Goal: Learn about a topic

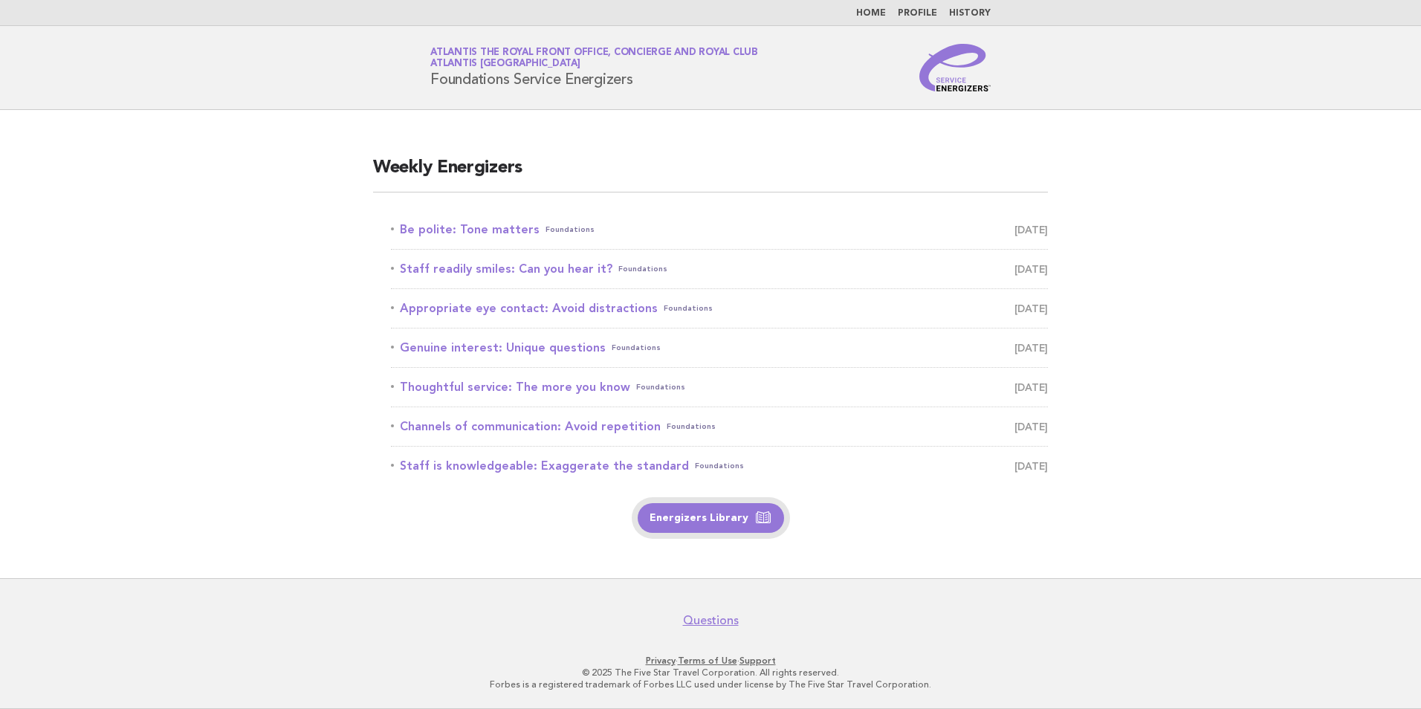
click at [694, 526] on link "Energizers Library" at bounding box center [711, 518] width 146 height 30
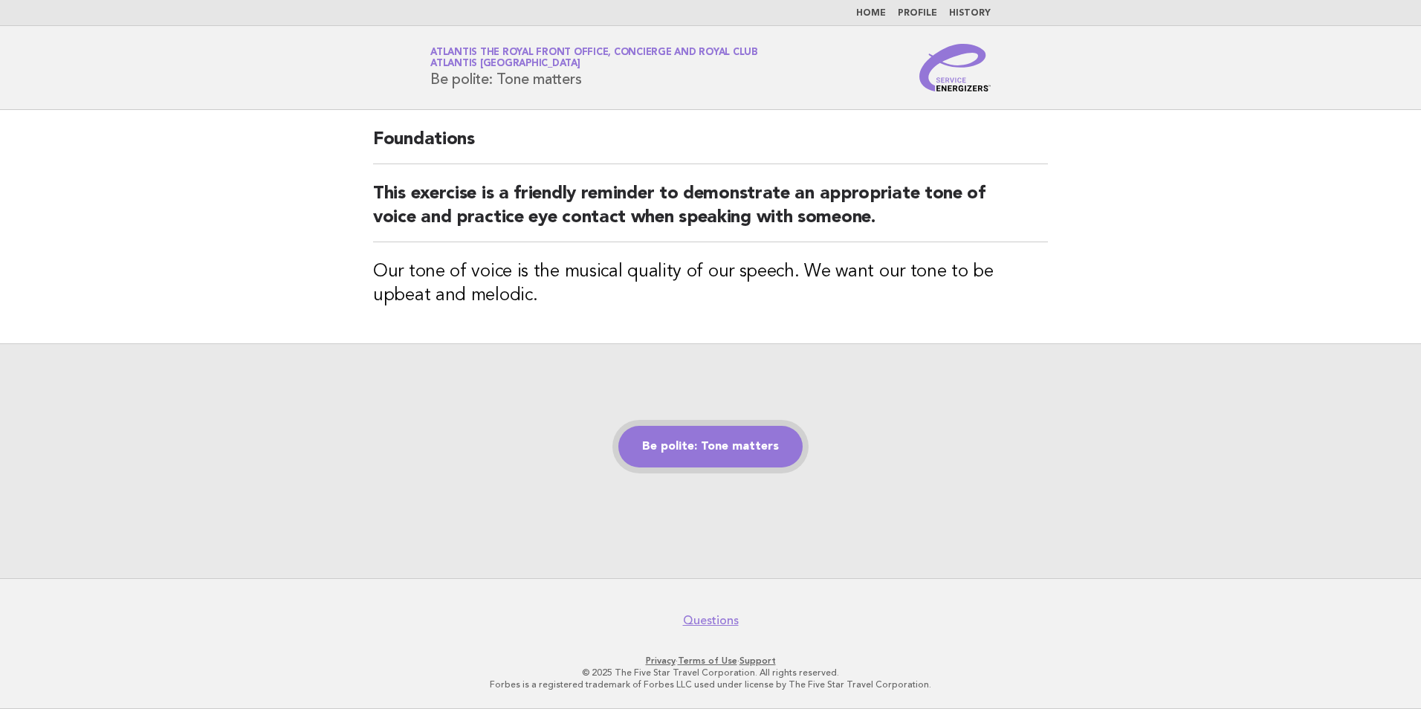
click at [682, 441] on link "Be polite: Tone matters" at bounding box center [711, 447] width 184 height 42
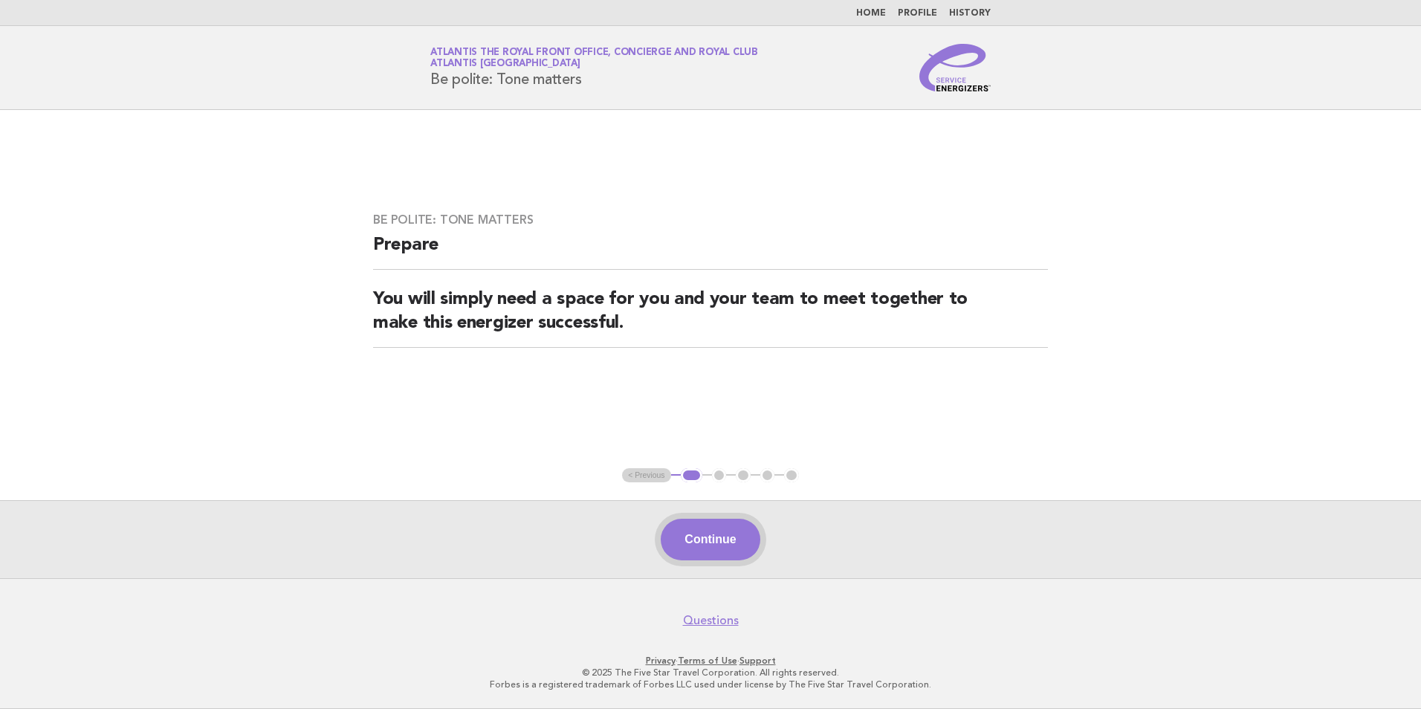
click at [717, 533] on button "Continue" at bounding box center [710, 540] width 99 height 42
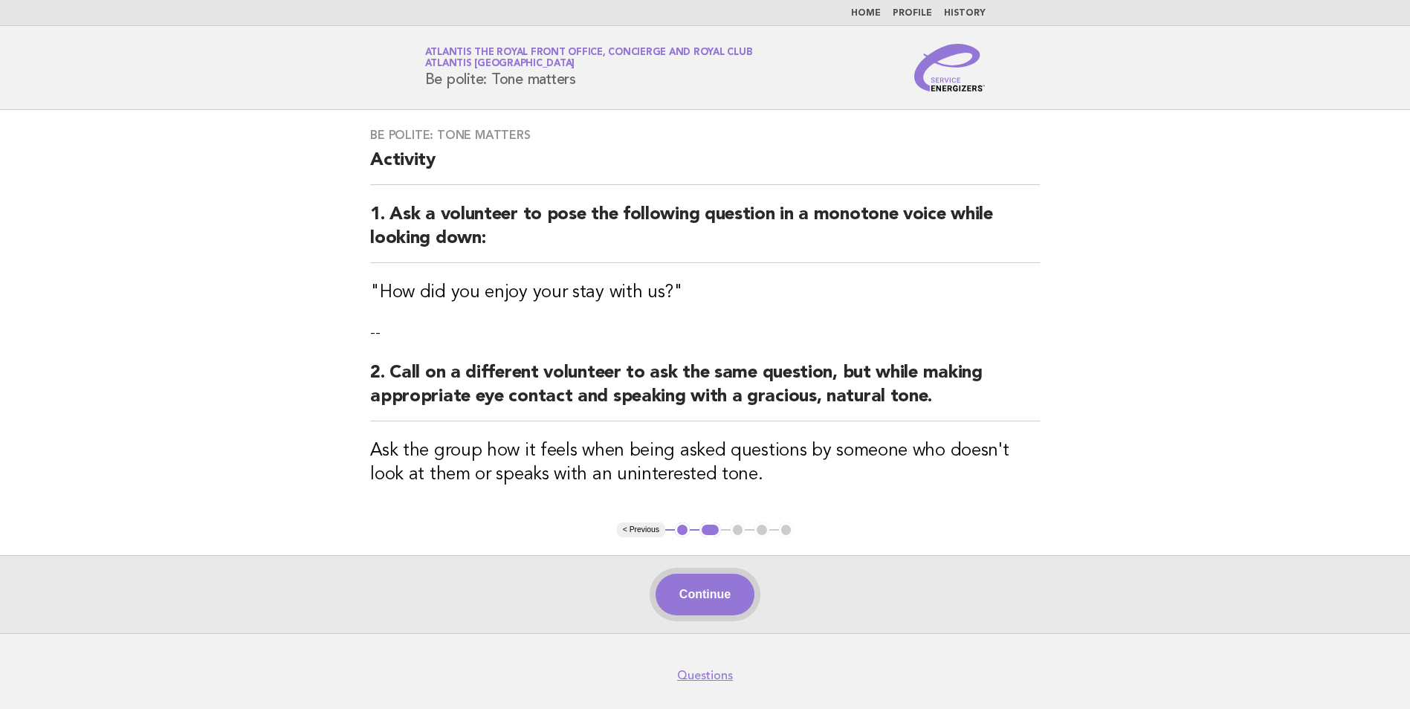
click at [705, 595] on button "Continue" at bounding box center [705, 595] width 99 height 42
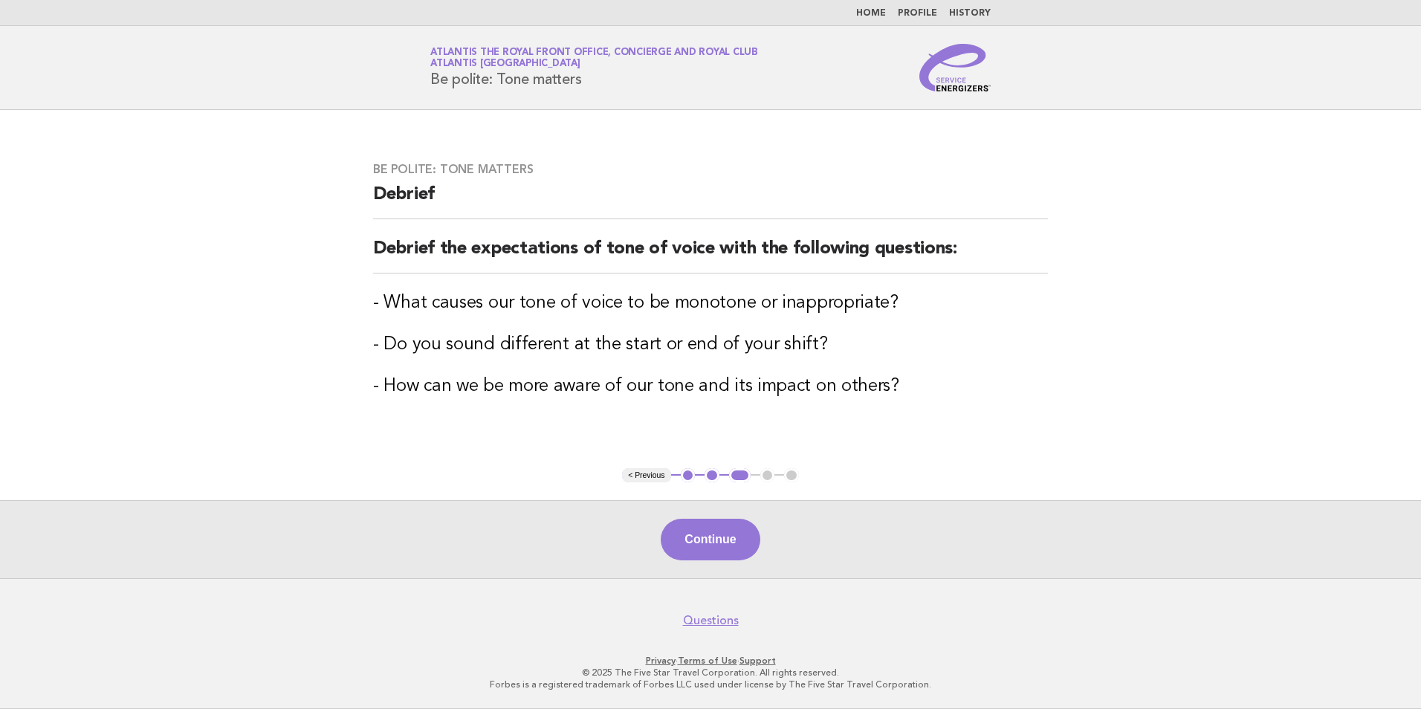
click at [705, 595] on footer "Questions Privacy · Terms of Use · Support © 2025 The Five Star Travel Corporat…" at bounding box center [710, 643] width 1421 height 131
click at [711, 543] on button "Continue" at bounding box center [710, 540] width 99 height 42
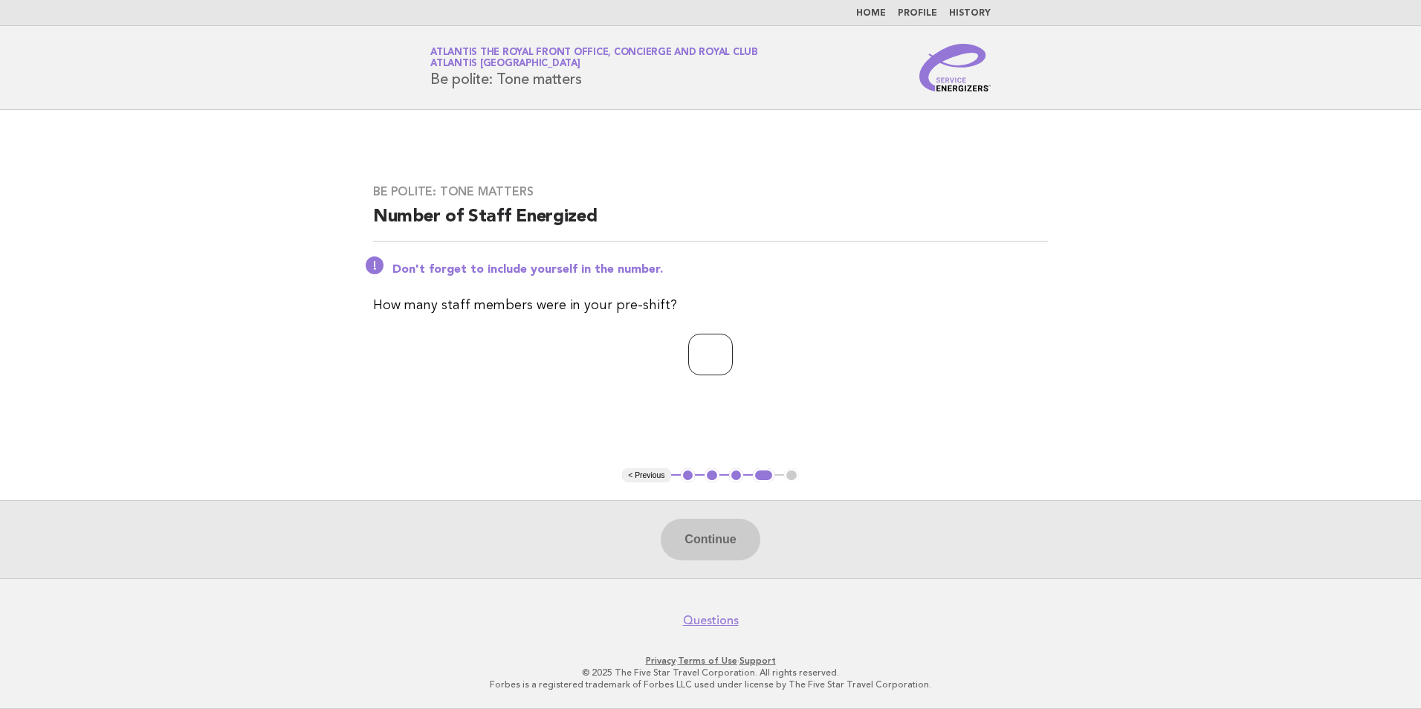
click at [703, 353] on input "number" at bounding box center [710, 355] width 45 height 42
type input "*"
drag, startPoint x: 697, startPoint y: 542, endPoint x: 690, endPoint y: 482, distance: 60.6
click at [697, 542] on button "Continue" at bounding box center [710, 540] width 99 height 42
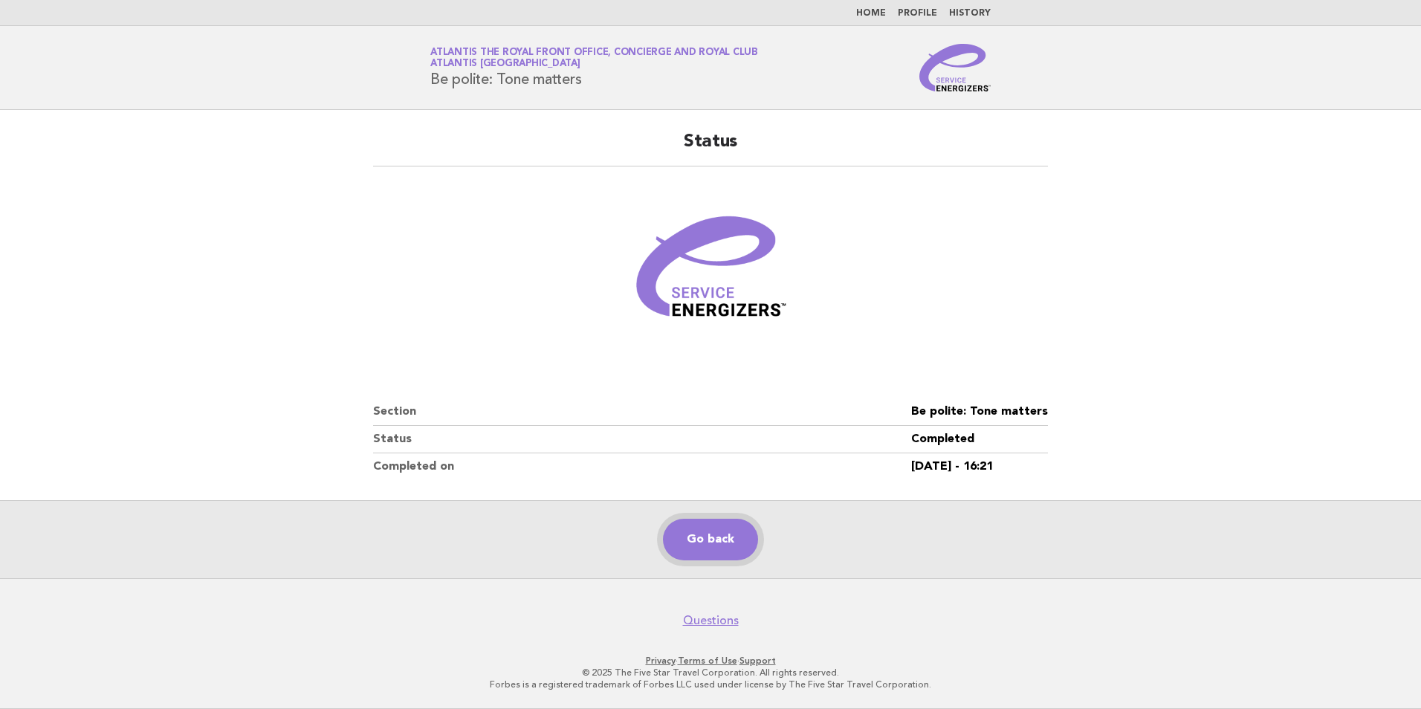
click at [688, 541] on link "Go back" at bounding box center [710, 540] width 95 height 42
